Goal: Information Seeking & Learning: Learn about a topic

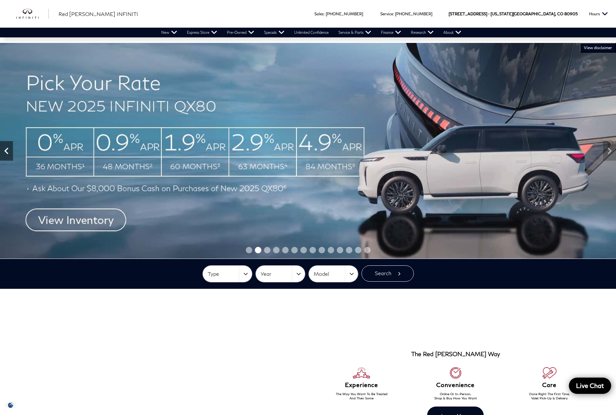
click at [7, 150] on icon "Previous" at bounding box center [6, 150] width 13 height 13
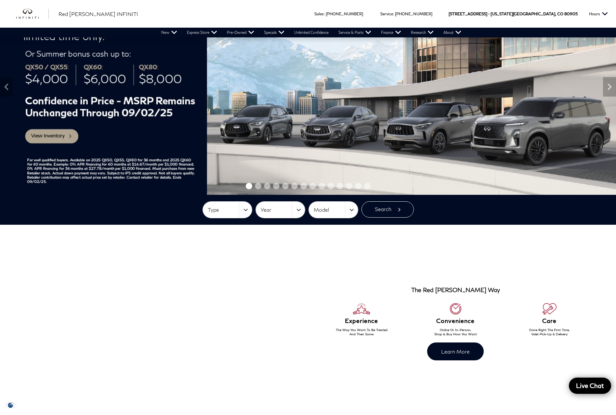
scroll to position [32, 0]
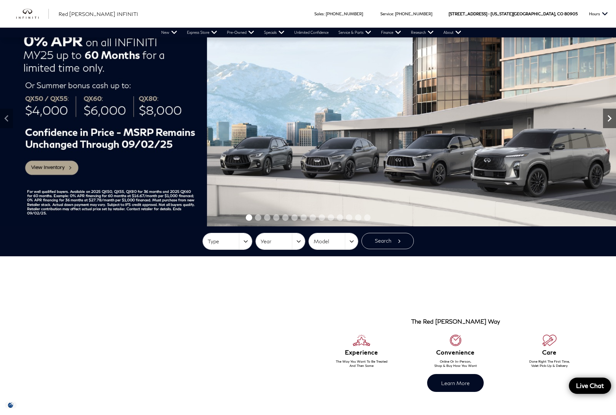
click at [610, 125] on div "Next" at bounding box center [609, 118] width 13 height 19
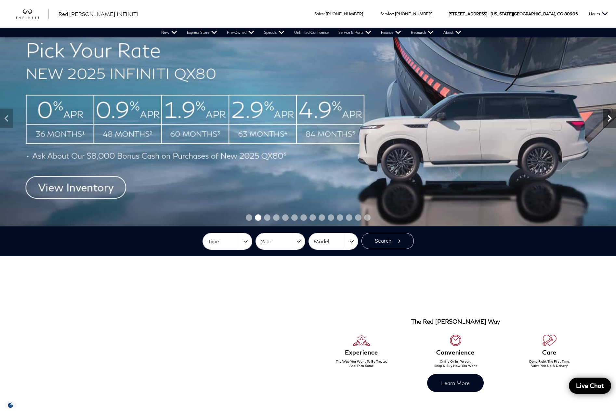
click at [610, 125] on div "Next" at bounding box center [609, 118] width 13 height 19
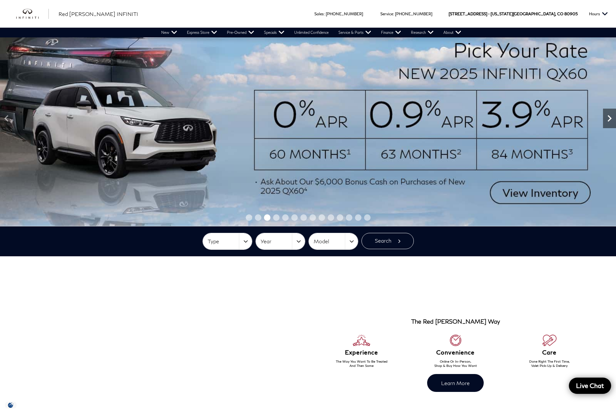
click at [610, 125] on div "Next" at bounding box center [609, 118] width 13 height 19
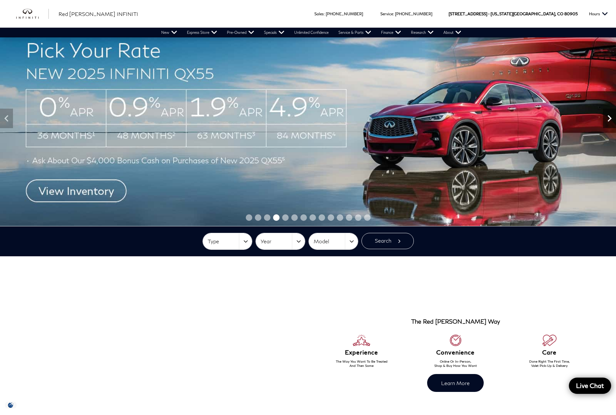
click at [610, 125] on div "Next" at bounding box center [609, 118] width 13 height 19
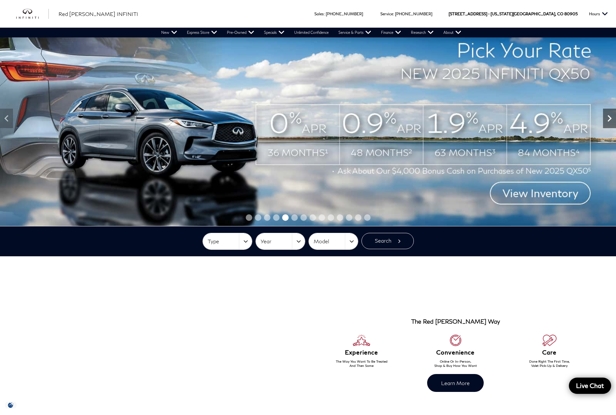
click at [610, 125] on div "Next" at bounding box center [609, 118] width 13 height 19
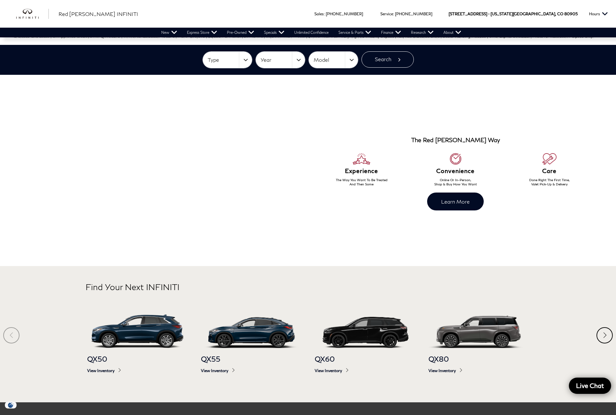
scroll to position [227, 0]
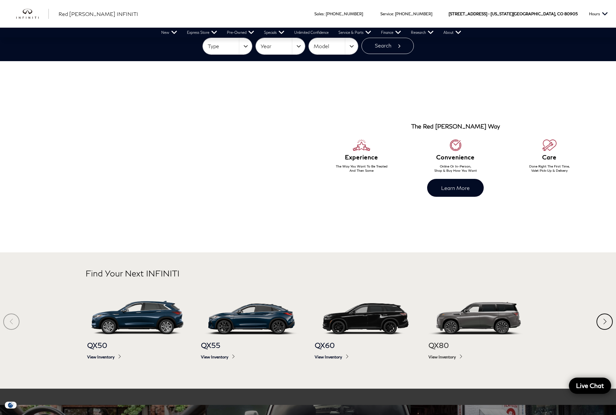
click at [472, 317] on img at bounding box center [478, 316] width 101 height 33
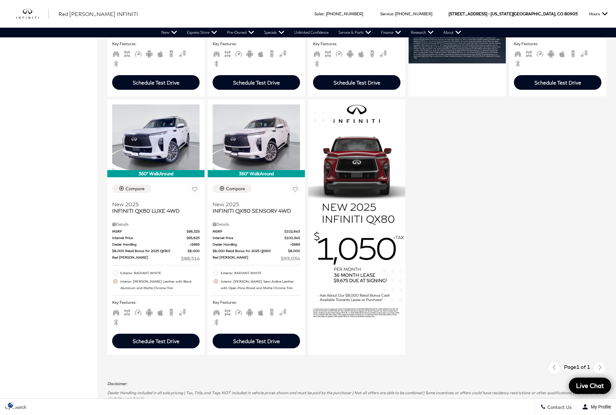
scroll to position [357, 0]
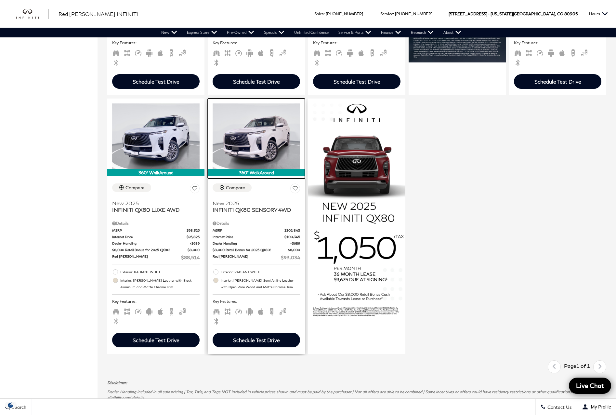
click at [257, 152] on img at bounding box center [255, 136] width 87 height 66
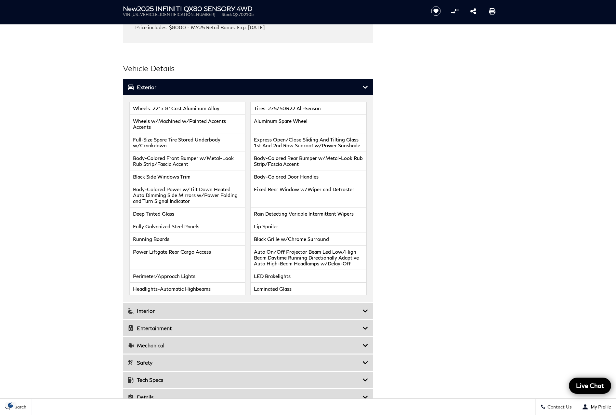
scroll to position [877, 0]
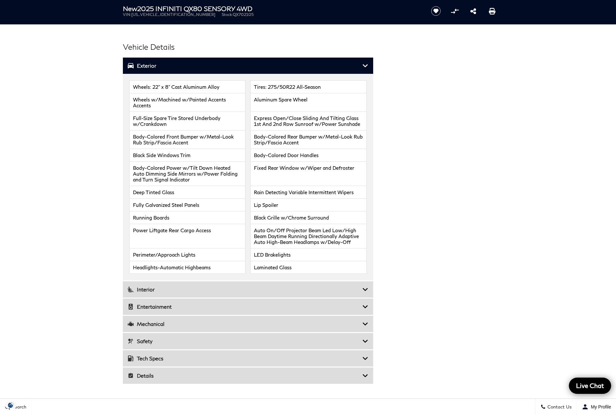
click at [363, 286] on icon at bounding box center [365, 289] width 6 height 6
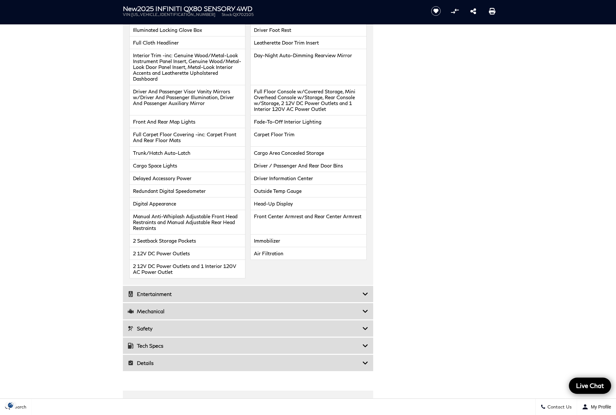
scroll to position [1072, 0]
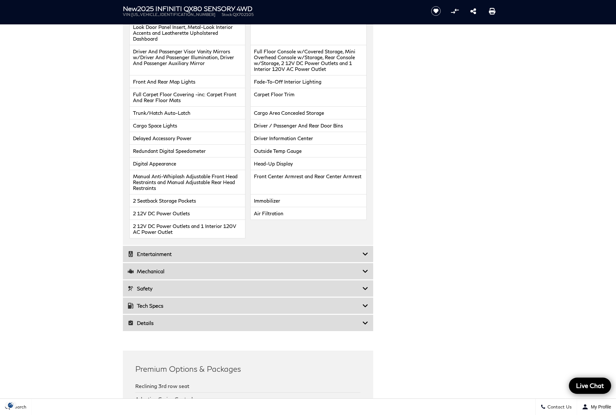
click at [365, 250] on icon at bounding box center [365, 253] width 6 height 6
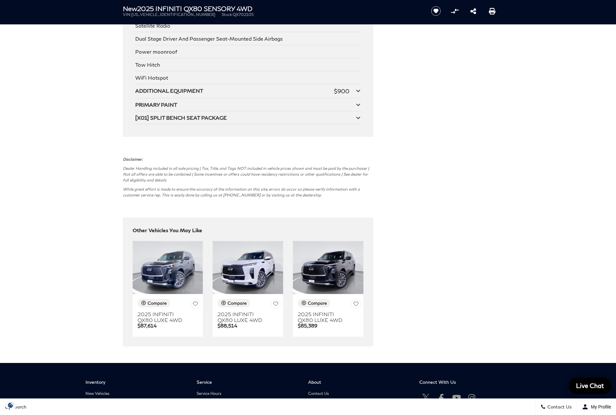
scroll to position [1429, 0]
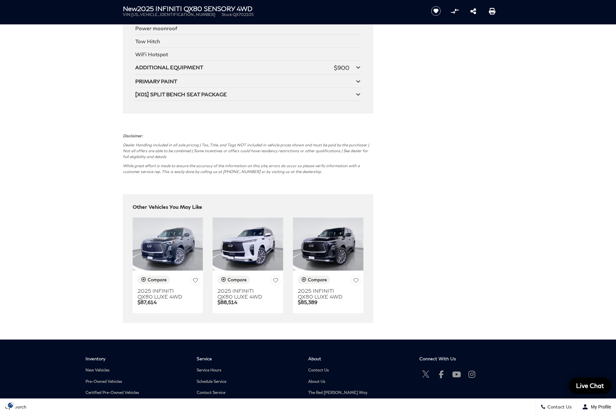
click at [358, 65] on icon at bounding box center [358, 67] width 5 height 5
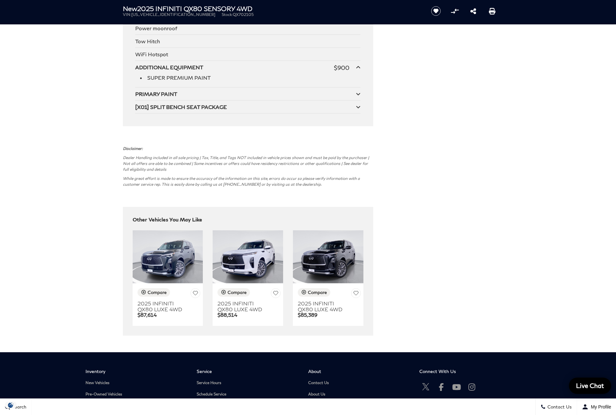
click at [358, 91] on icon at bounding box center [358, 93] width 5 height 5
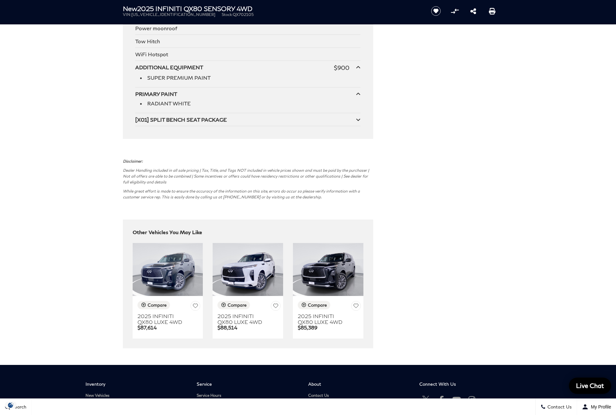
click at [356, 117] on icon at bounding box center [358, 119] width 5 height 5
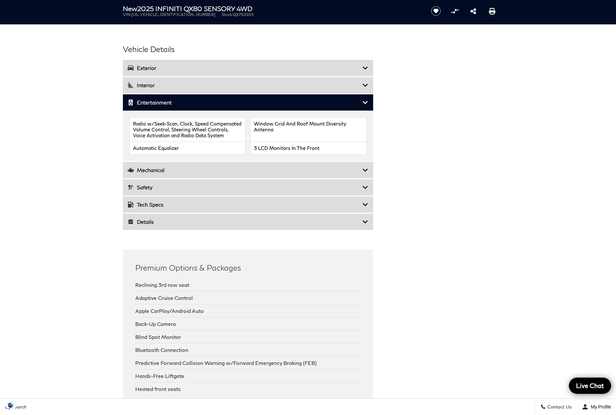
scroll to position [780, 0]
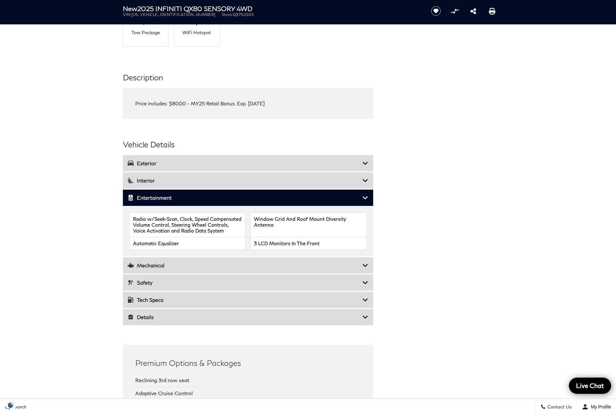
click at [365, 309] on div "Details" at bounding box center [248, 317] width 250 height 16
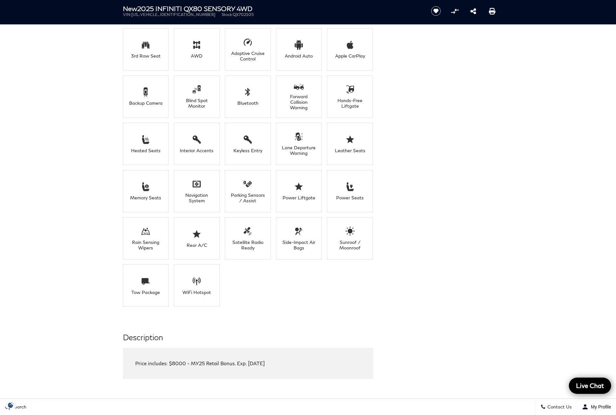
scroll to position [520, 0]
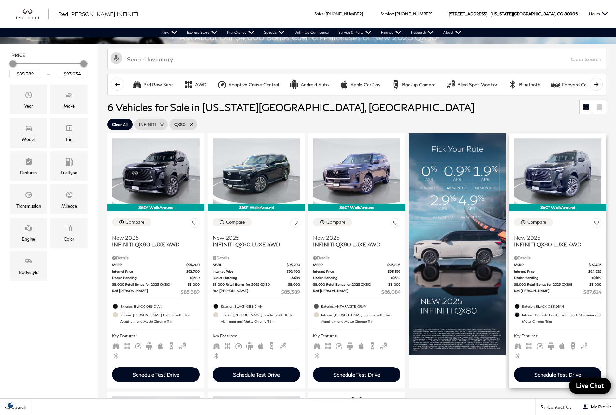
scroll to position [65, 0]
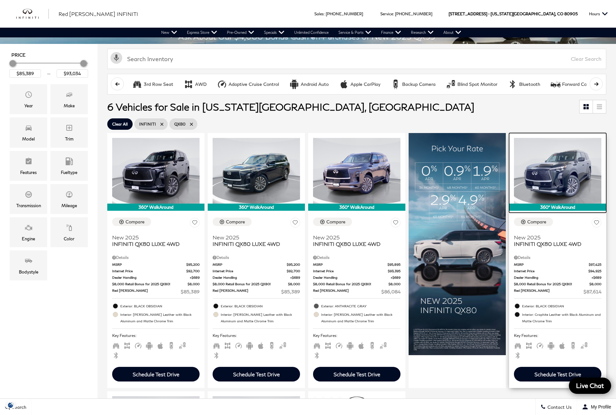
click at [556, 178] on img at bounding box center [557, 171] width 87 height 66
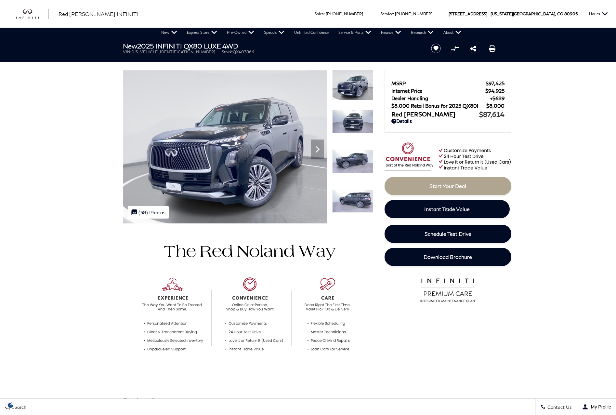
click at [354, 116] on img at bounding box center [352, 120] width 41 height 23
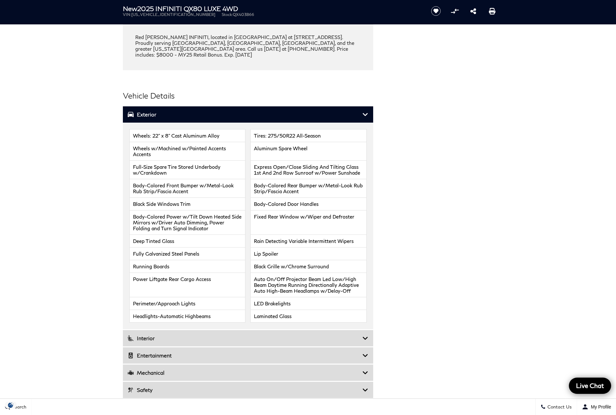
scroll to position [942, 0]
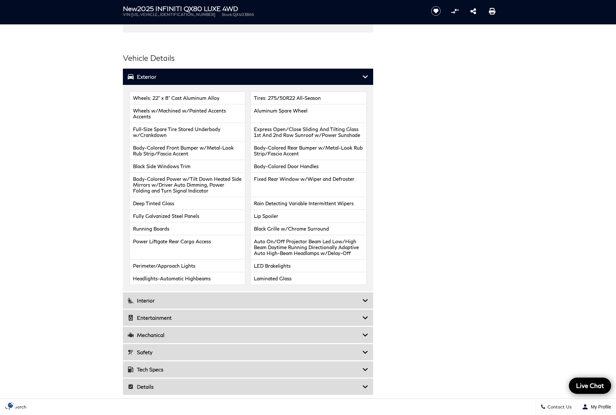
click at [364, 314] on icon at bounding box center [365, 317] width 6 height 6
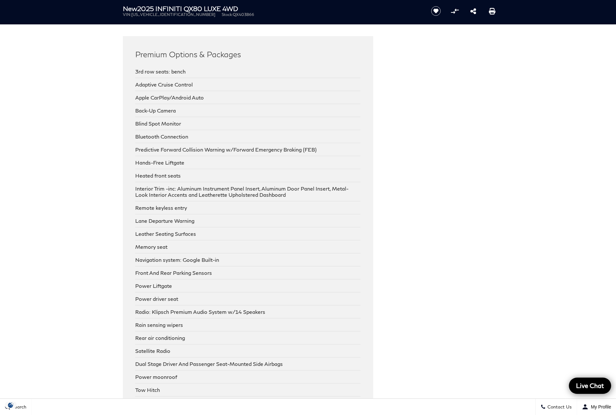
scroll to position [1267, 0]
